Goal: Information Seeking & Learning: Check status

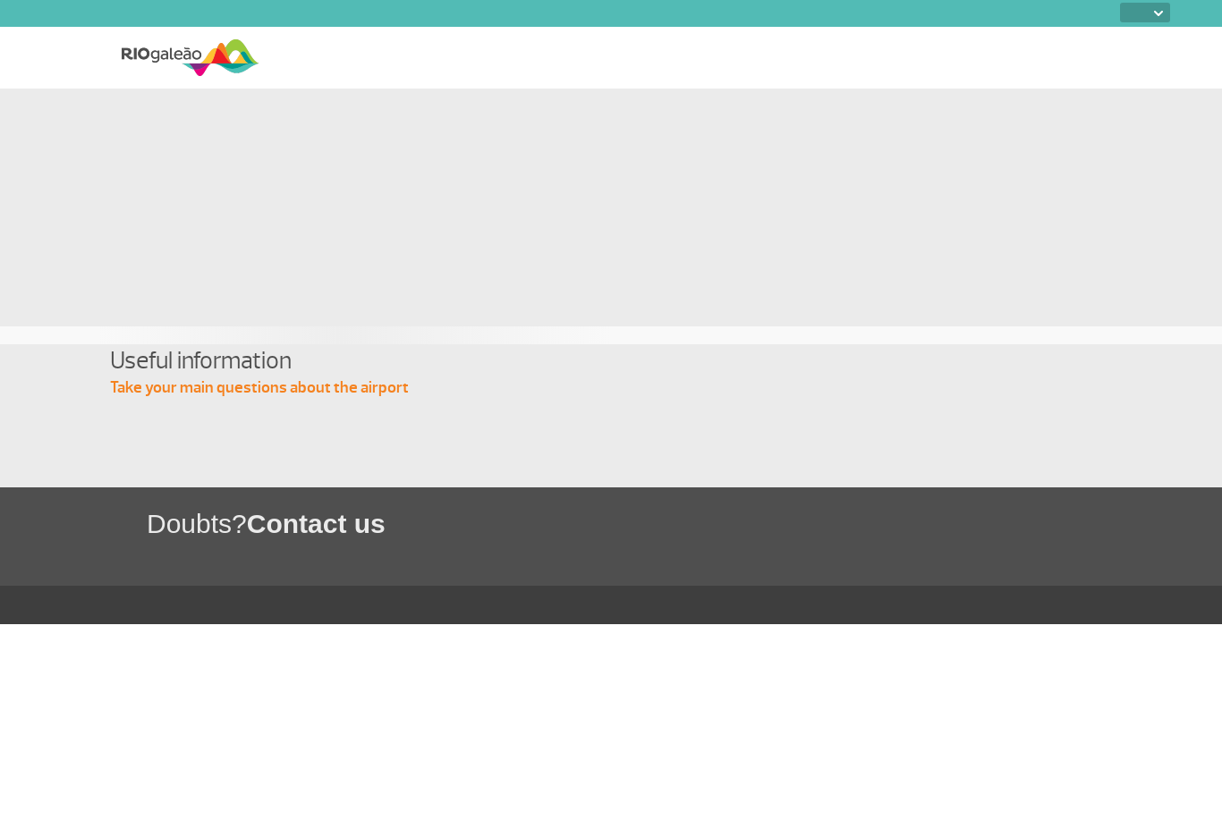
select select
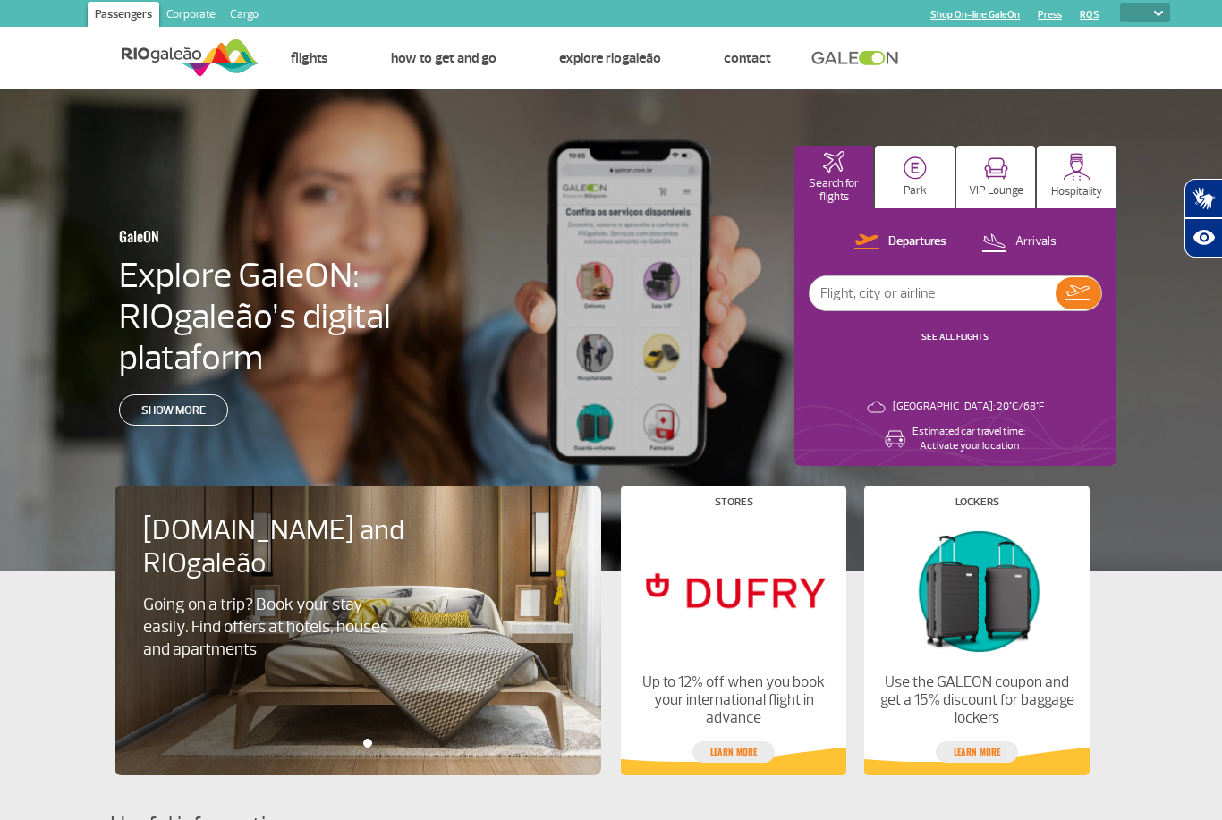
click at [930, 242] on p "Departures" at bounding box center [917, 242] width 58 height 17
click at [981, 339] on link "SEE ALL FLIGHTS" at bounding box center [955, 337] width 67 height 12
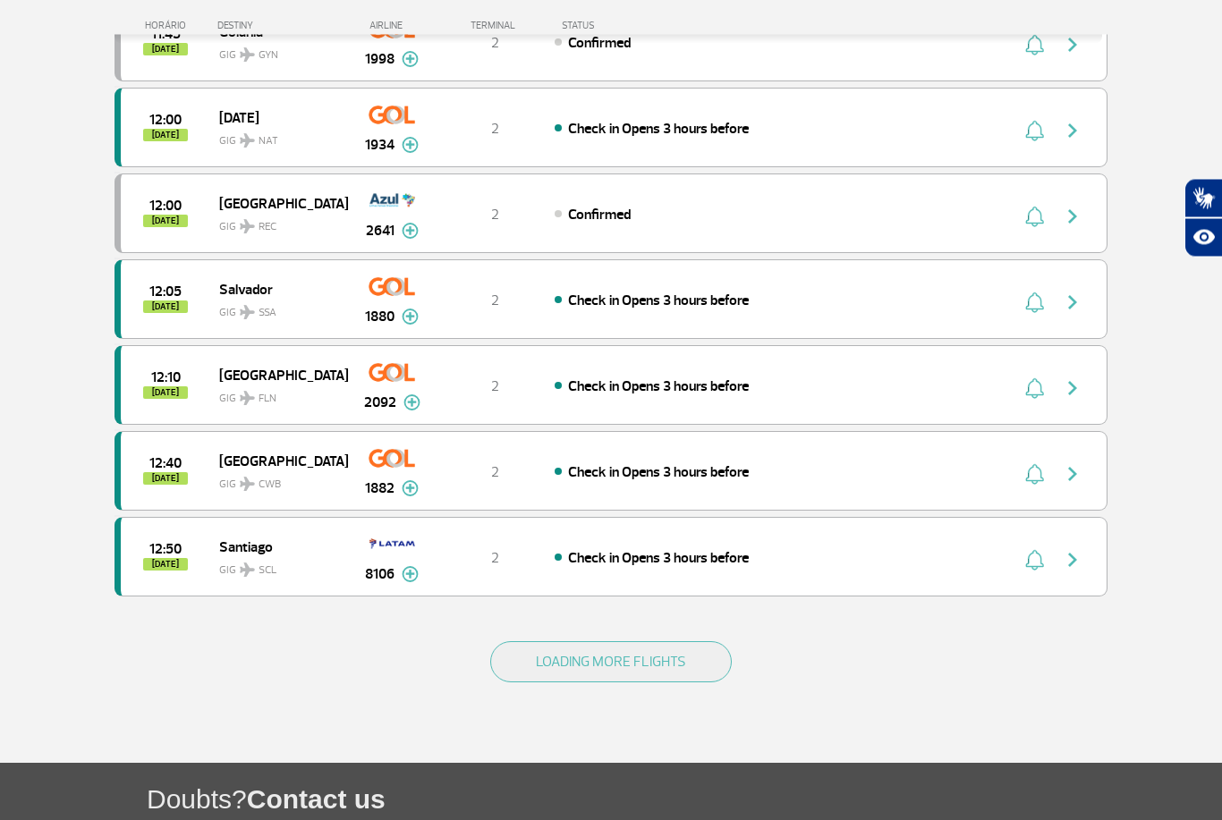
scroll to position [1426, 0]
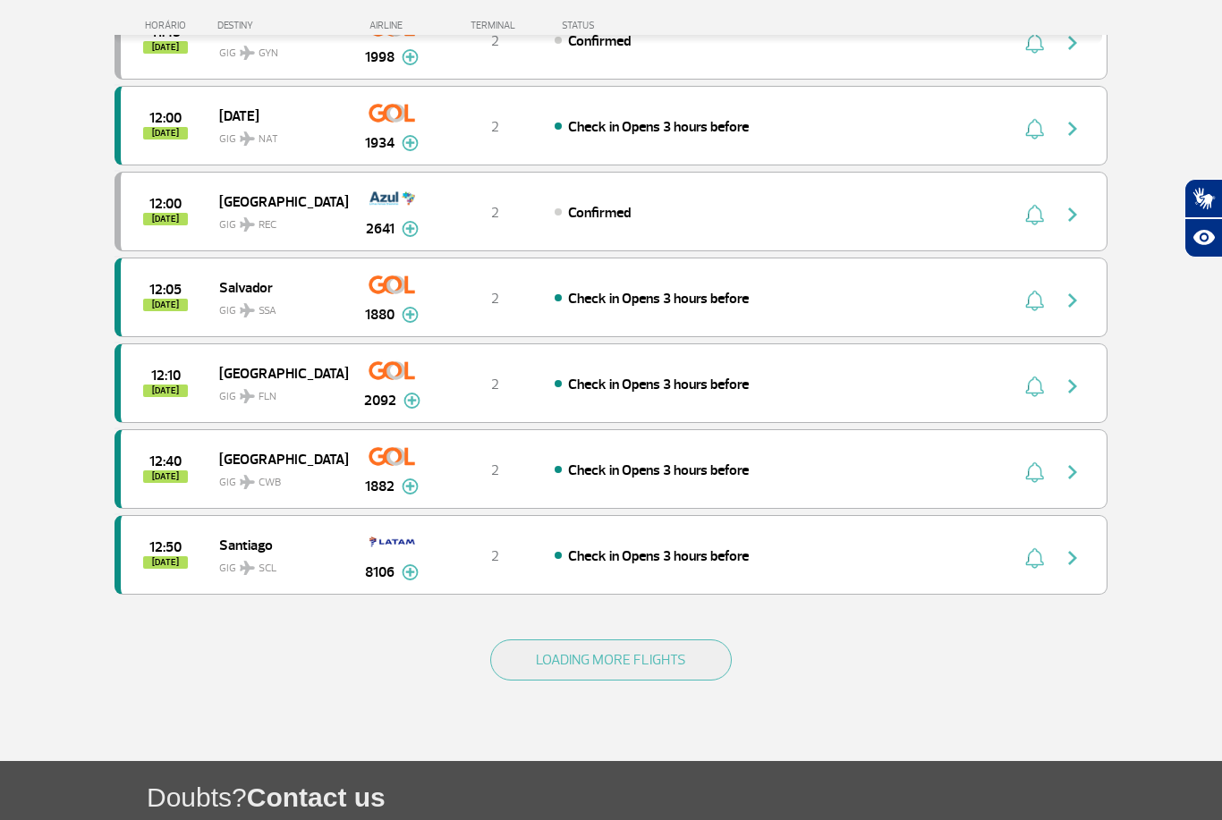
click at [670, 681] on button "LOADING MORE FLIGHTS" at bounding box center [611, 660] width 242 height 41
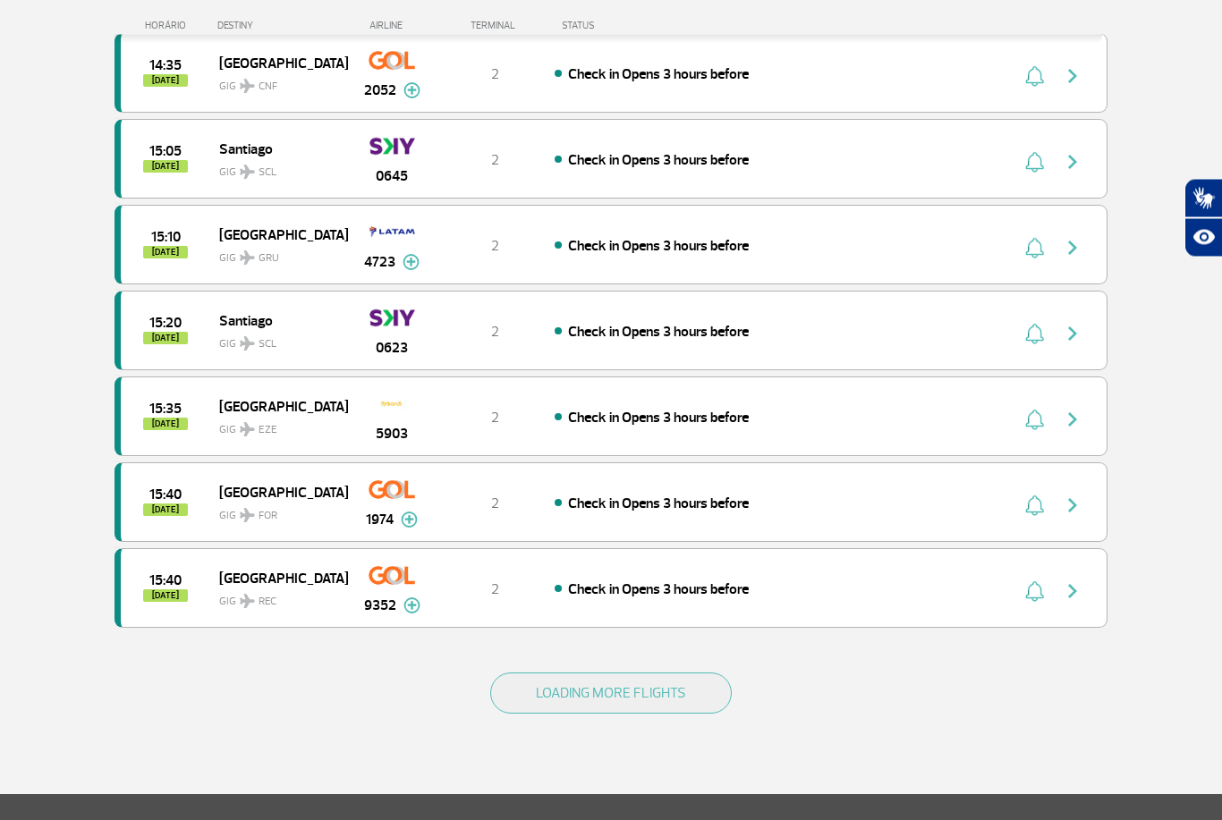
scroll to position [3099, 0]
click at [689, 700] on button "LOADING MORE FLIGHTS" at bounding box center [611, 693] width 242 height 41
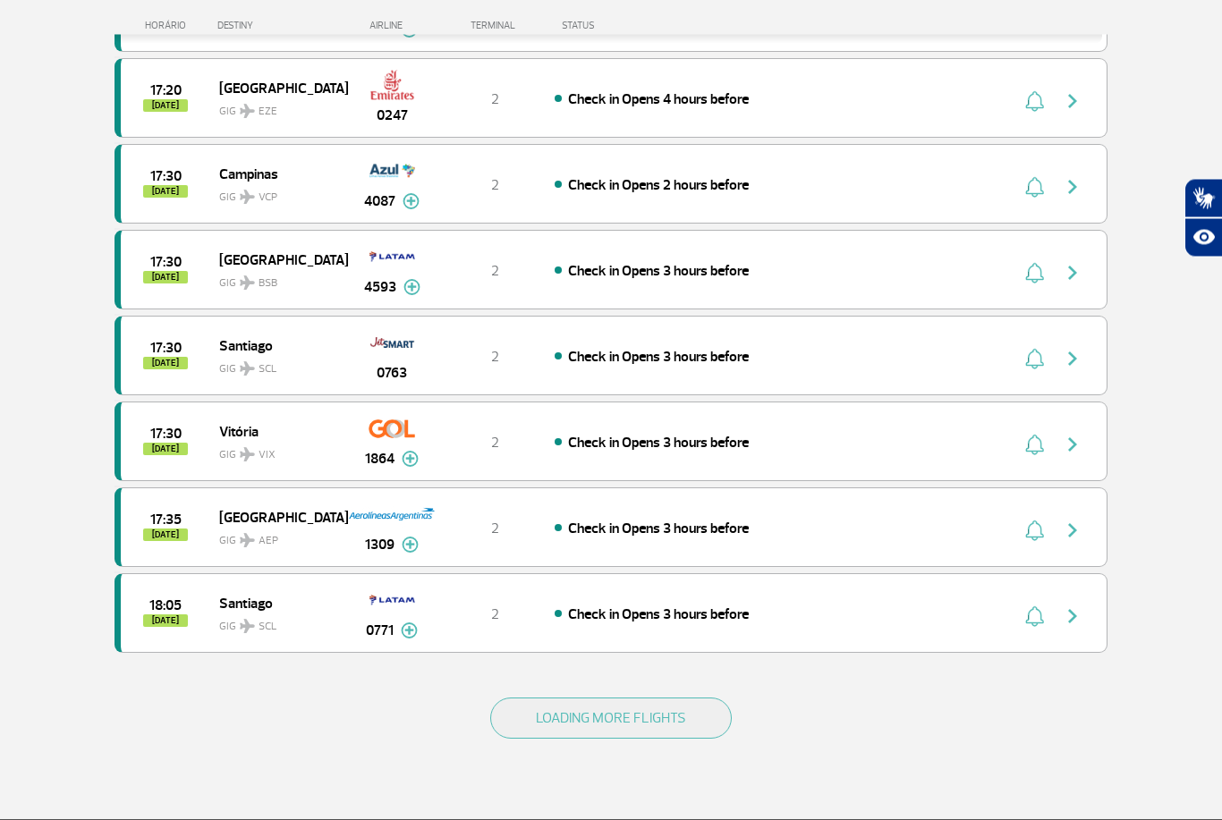
scroll to position [4791, 0]
click at [698, 726] on button "LOADING MORE FLIGHTS" at bounding box center [611, 718] width 242 height 41
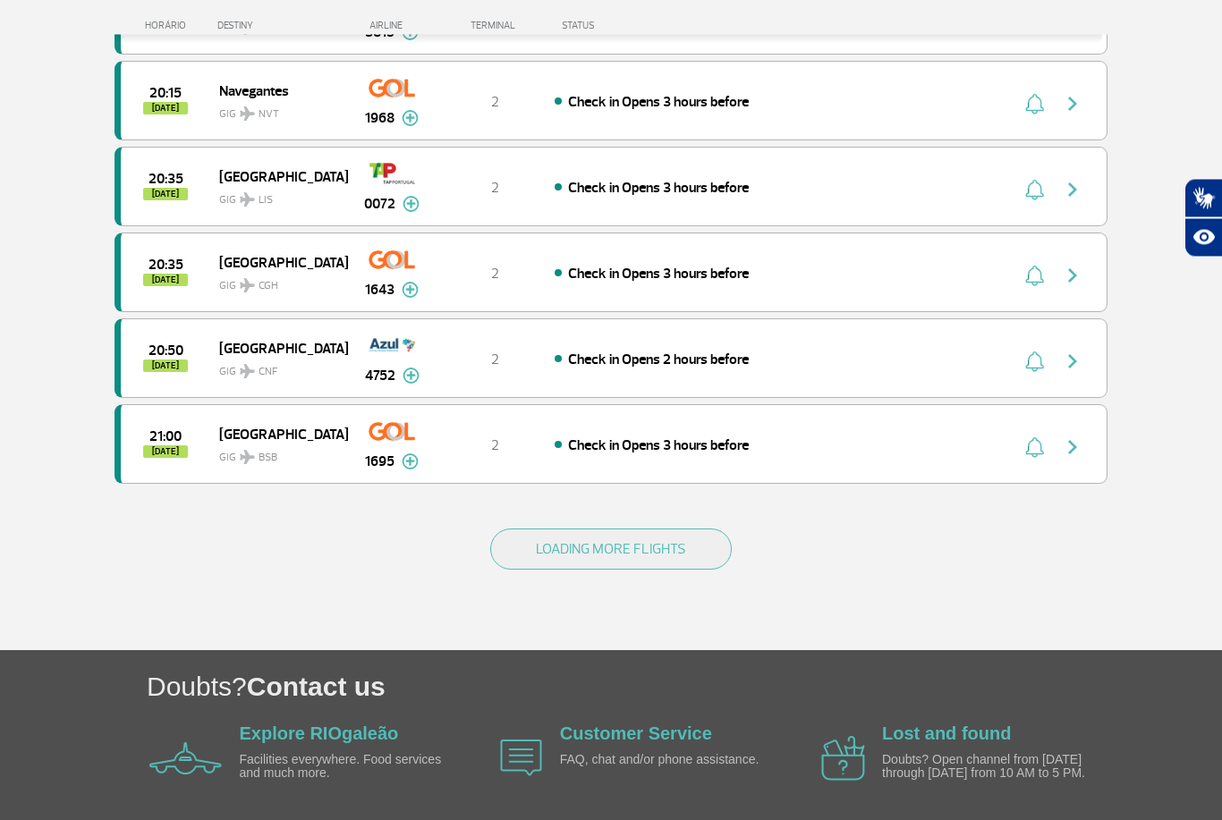
scroll to position [6687, 0]
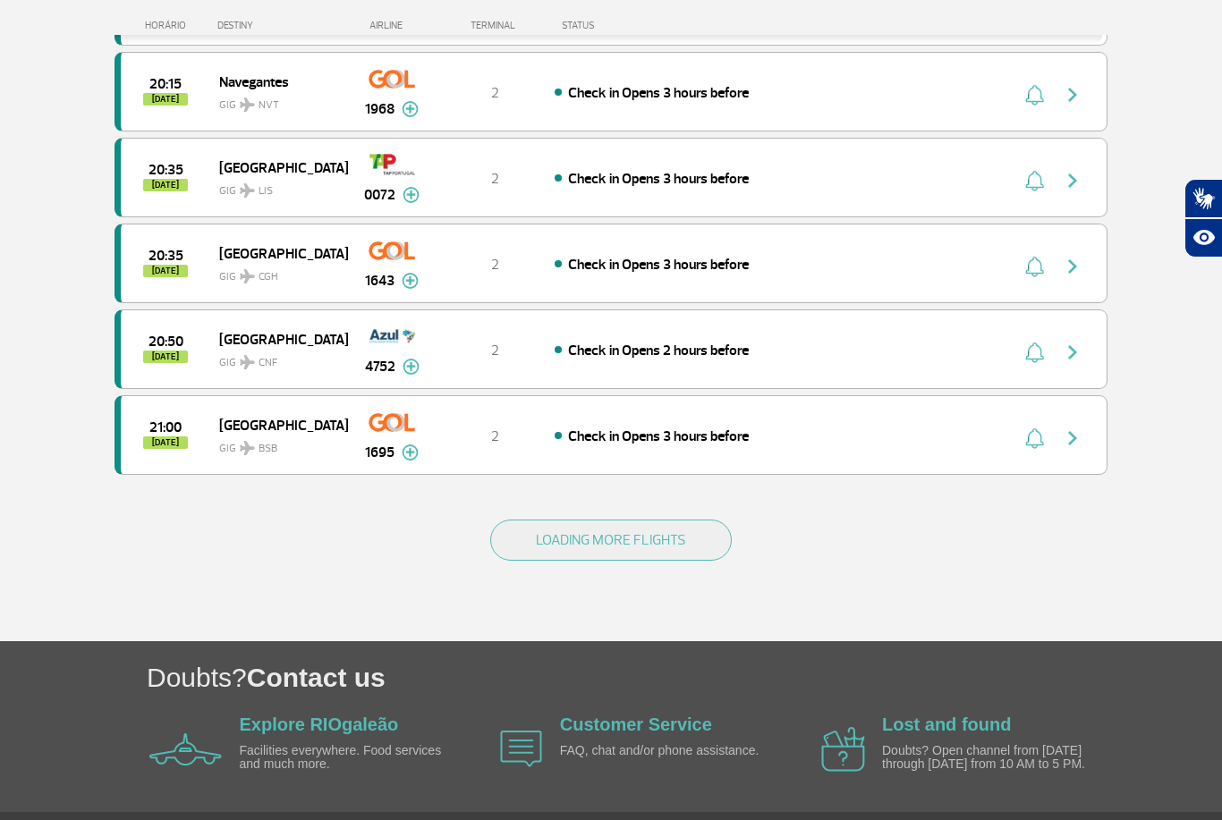
click at [683, 552] on button "LOADING MORE FLIGHTS" at bounding box center [611, 540] width 242 height 41
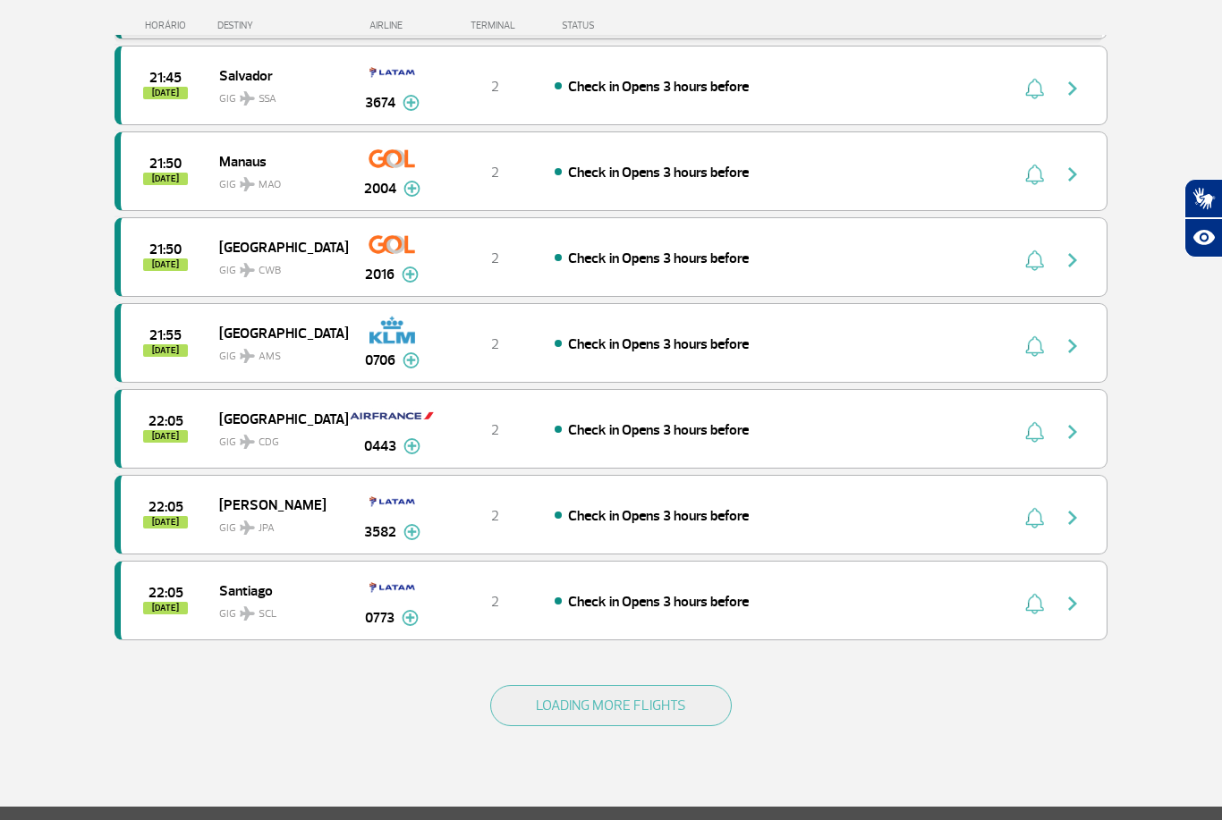
click at [710, 703] on button "LOADING MORE FLIGHTS" at bounding box center [611, 705] width 242 height 41
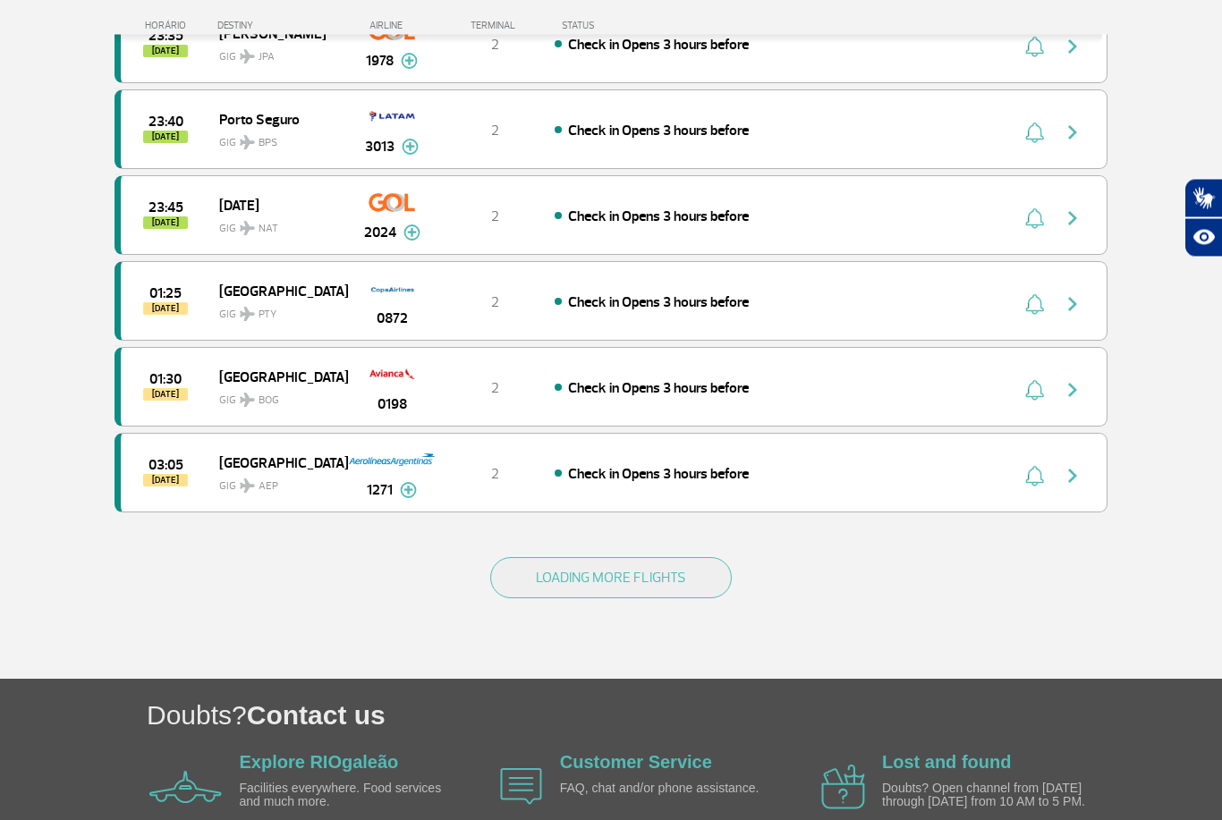
scroll to position [10086, 0]
click at [725, 587] on button "LOADING MORE FLIGHTS" at bounding box center [611, 577] width 242 height 41
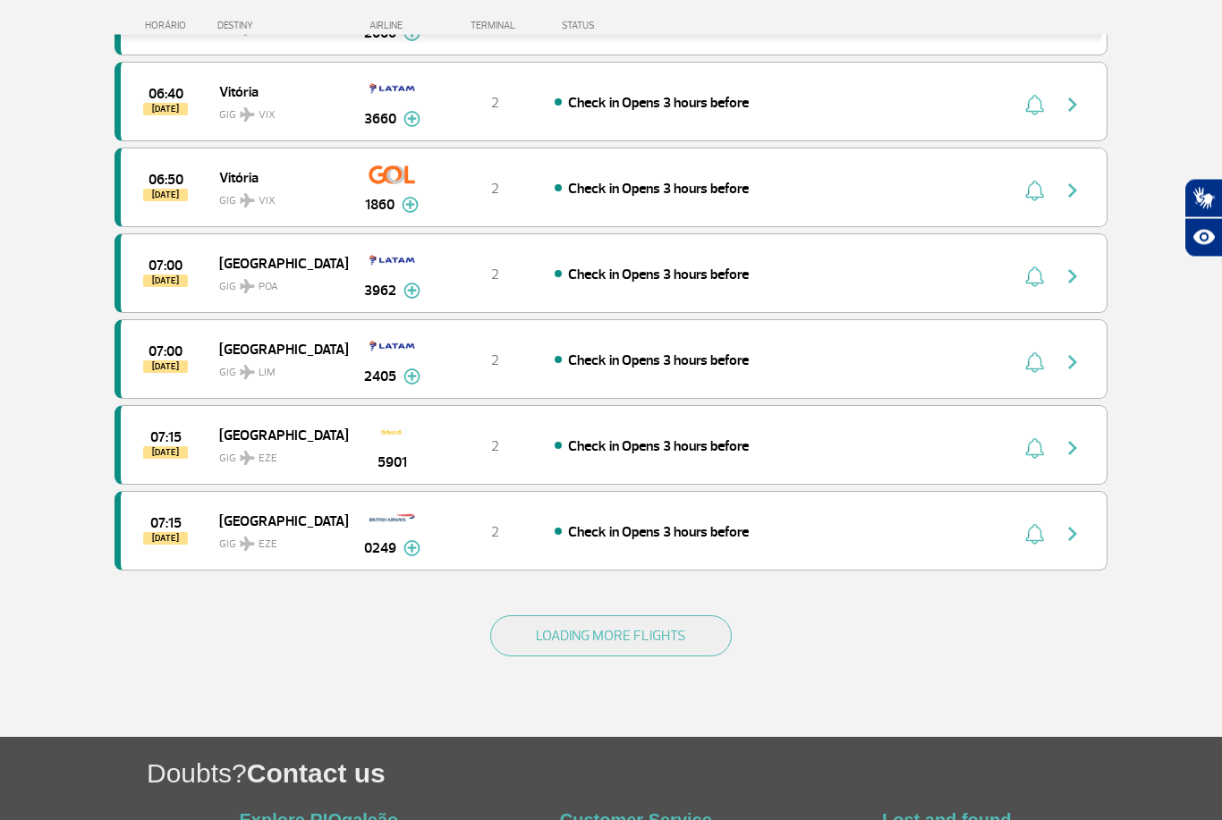
click at [695, 641] on button "LOADING MORE FLIGHTS" at bounding box center [611, 636] width 242 height 41
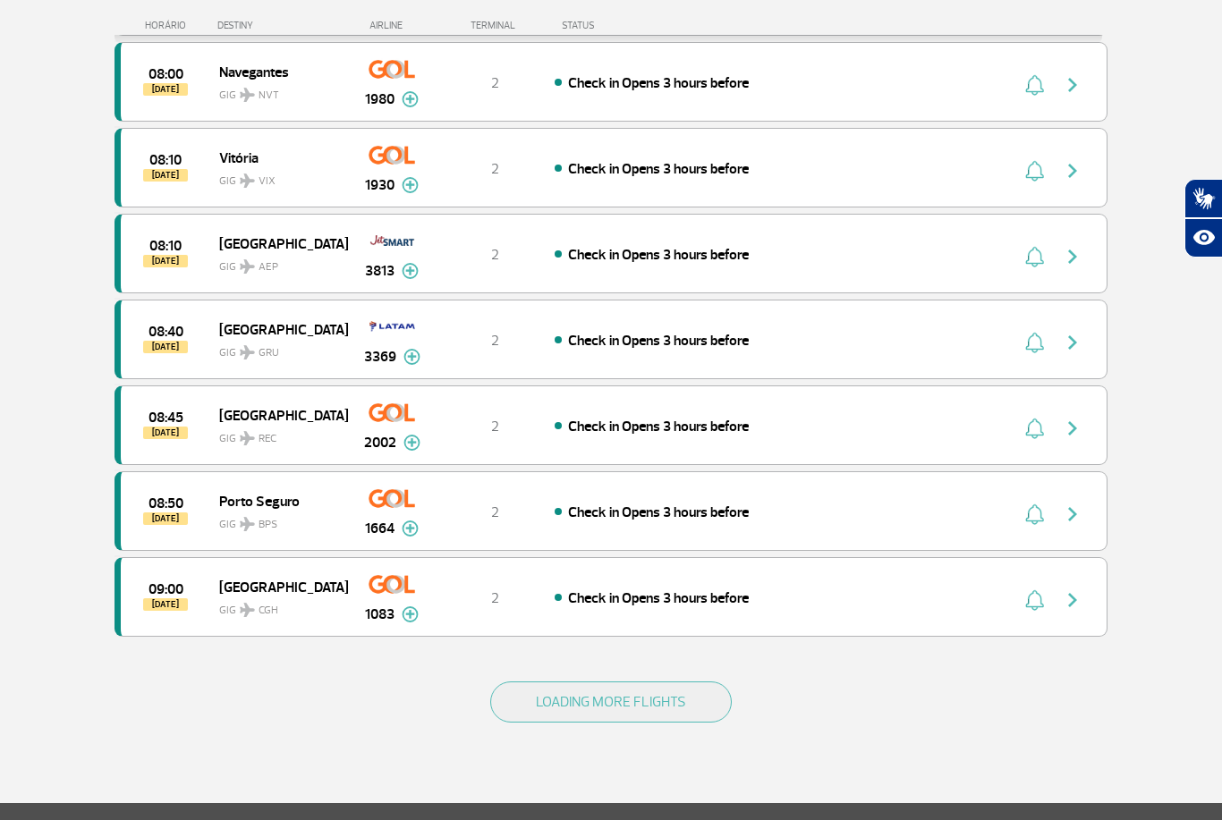
click at [701, 696] on button "LOADING MORE FLIGHTS" at bounding box center [611, 702] width 242 height 41
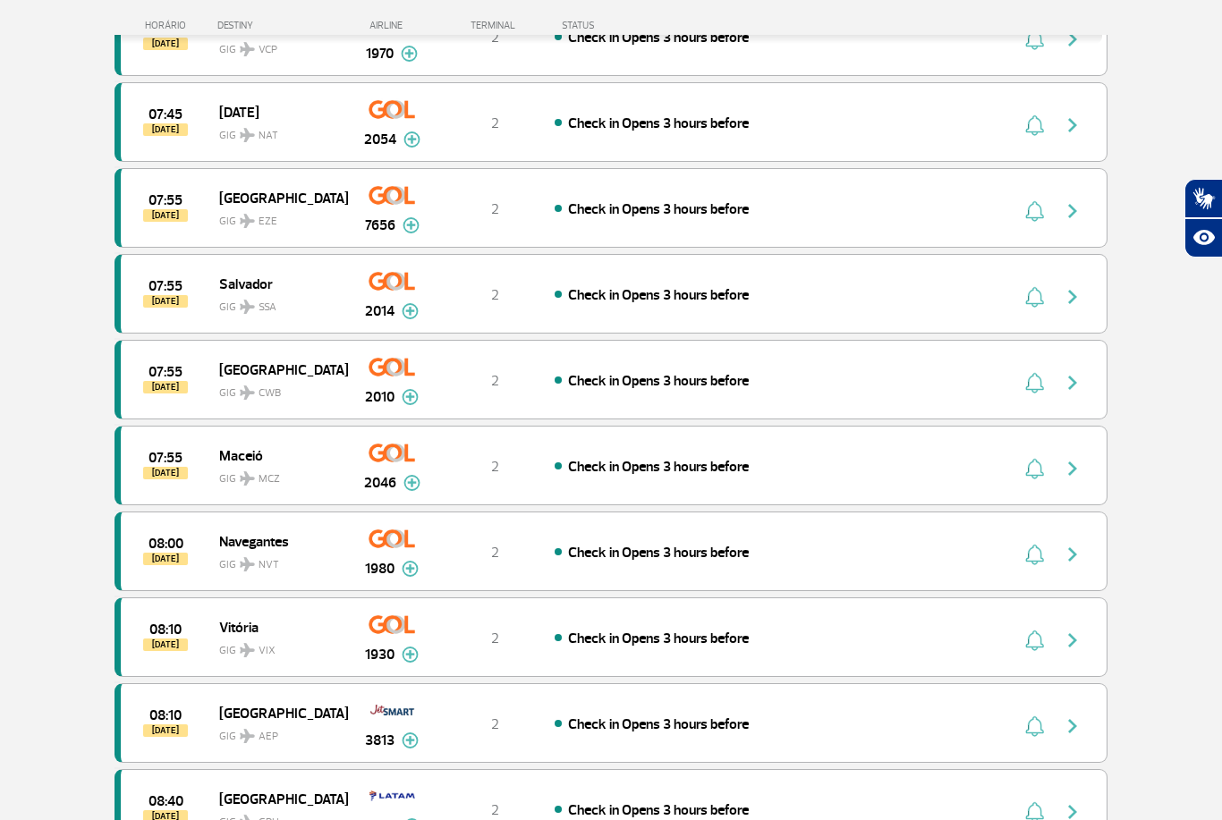
scroll to position [12927, 0]
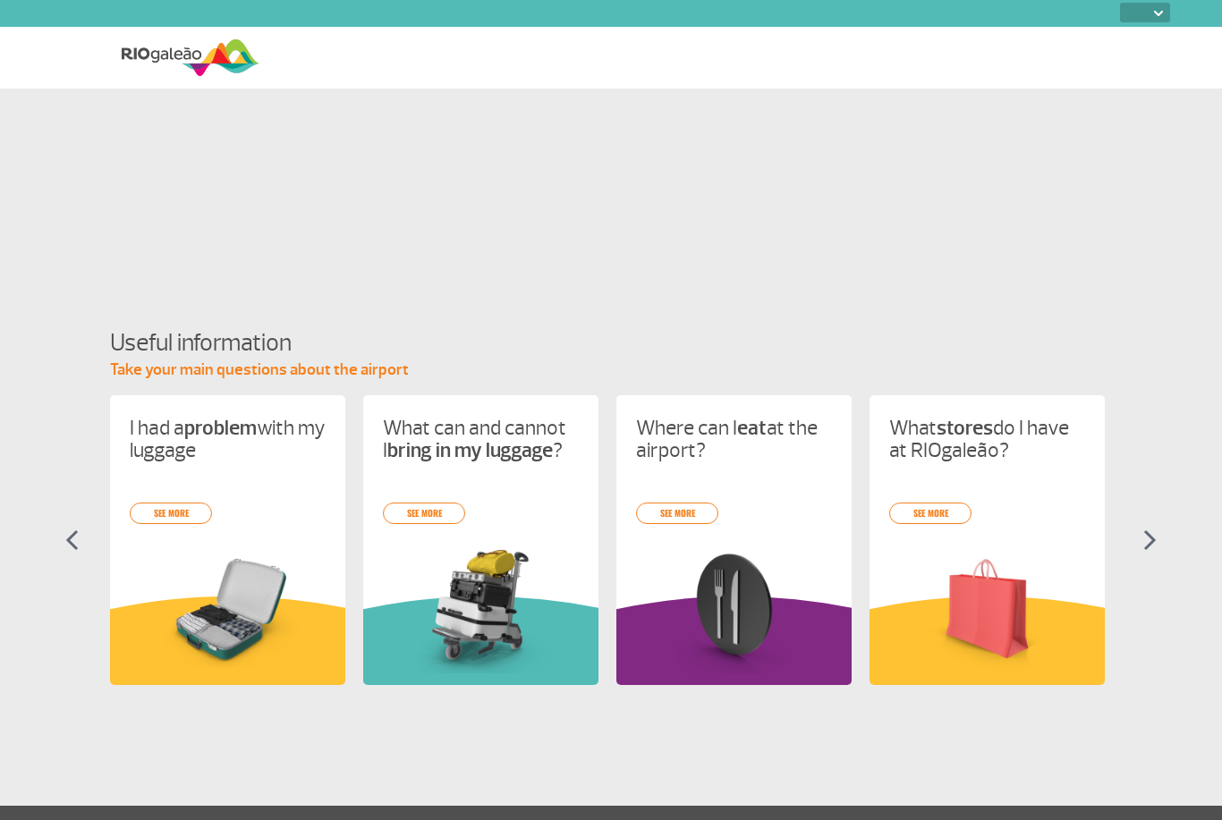
select select
